Goal: Transaction & Acquisition: Purchase product/service

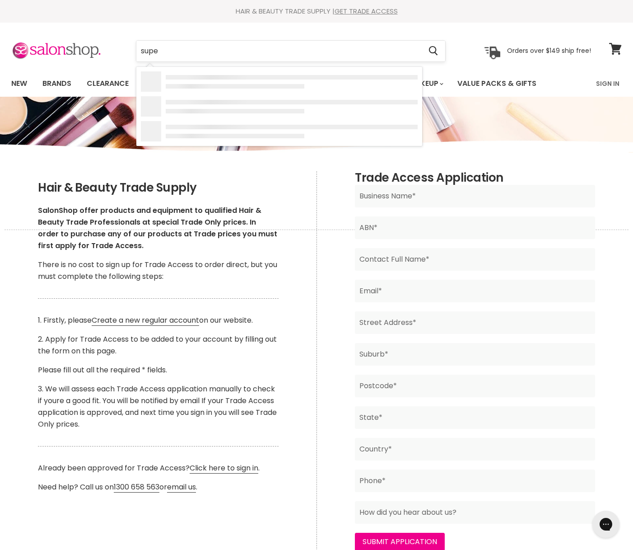
type input "super"
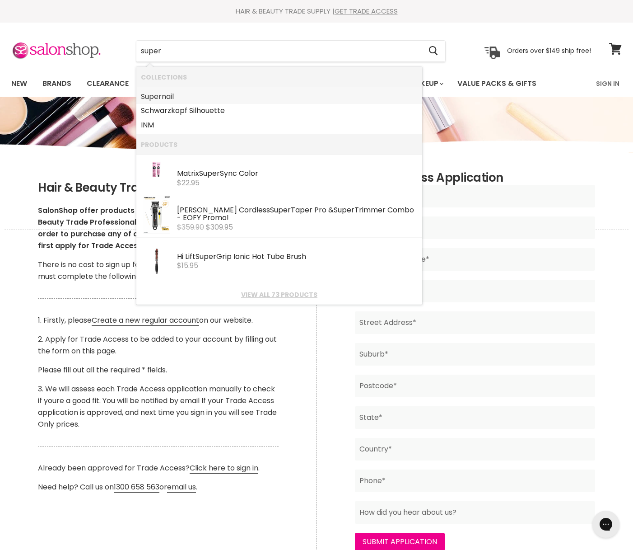
click at [176, 93] on link "Super nail" at bounding box center [279, 96] width 277 height 14
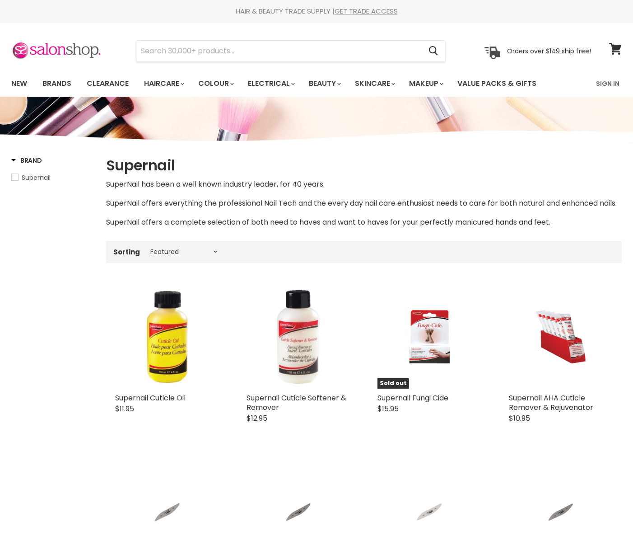
select select "manual"
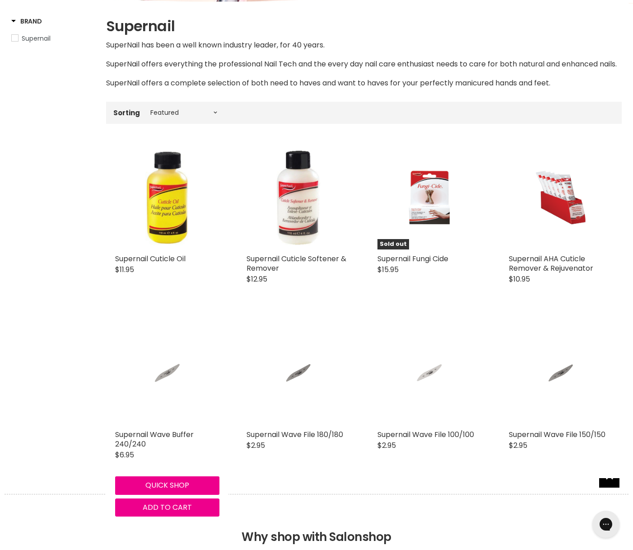
click at [147, 402] on img "Main content" at bounding box center [167, 373] width 70 height 104
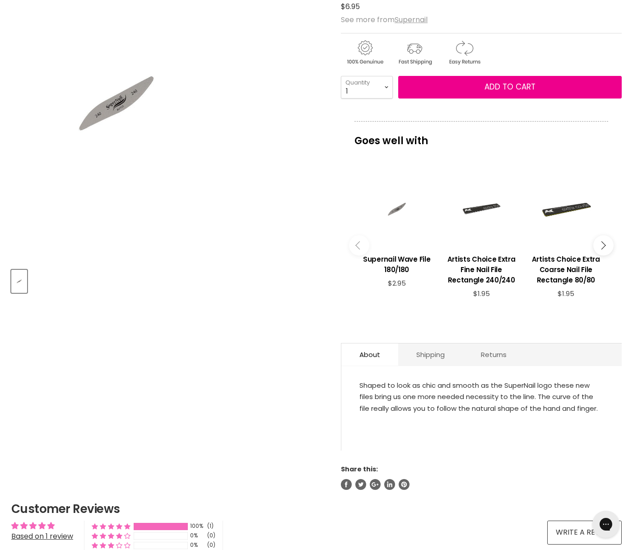
scroll to position [159, 0]
